Goal: Task Accomplishment & Management: Complete application form

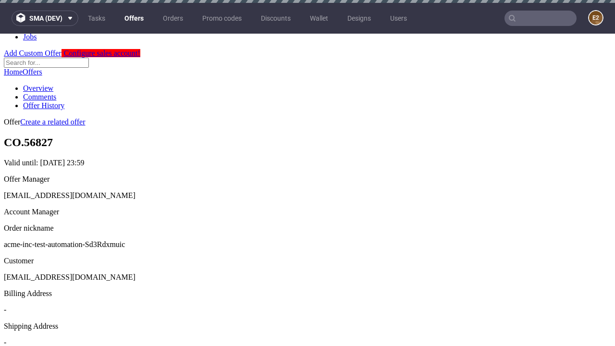
scroll to position [3, 0]
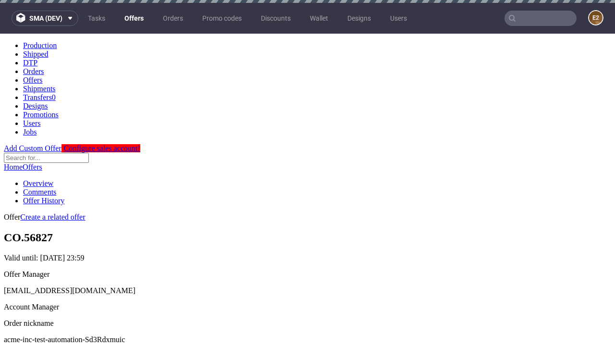
scroll to position [3, 0]
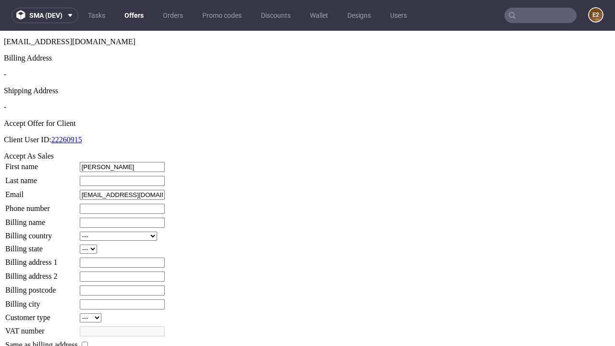
type input "[PERSON_NAME]"
type input "Quitzon"
type input "1509813888"
type input "Franco54"
select select "13"
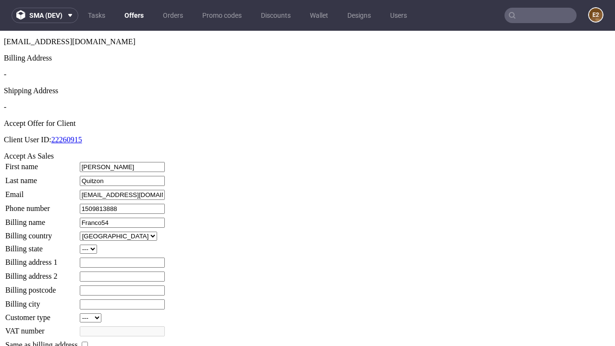
select select "132"
type input "Franco54"
type input "[STREET_ADDRESS]"
type input "TB70 0ON"
type input "Cummerata-over-[PERSON_NAME]"
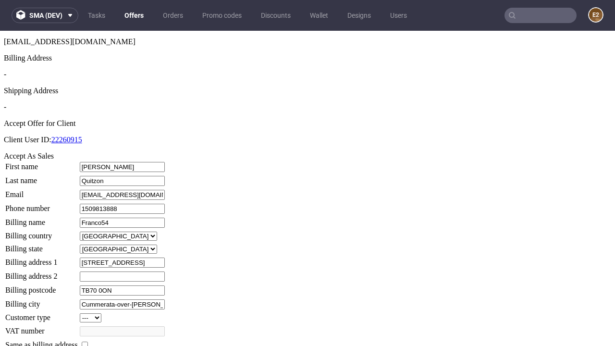
click at [88, 342] on input "checkbox" at bounding box center [85, 345] width 6 height 6
checkbox input "true"
type input "Franco54"
select select "13"
type input "[STREET_ADDRESS]"
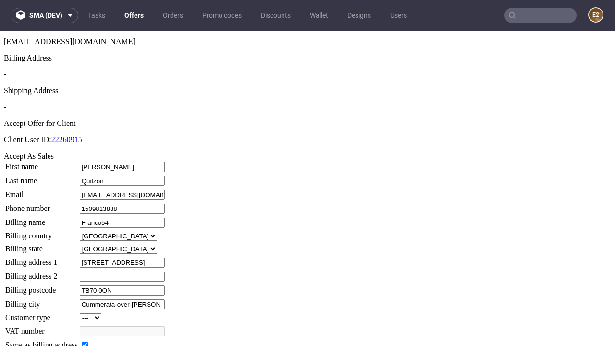
type input "TB70 0ON"
type input "Cummerata-over-[PERSON_NAME]"
